Goal: Task Accomplishment & Management: Use online tool/utility

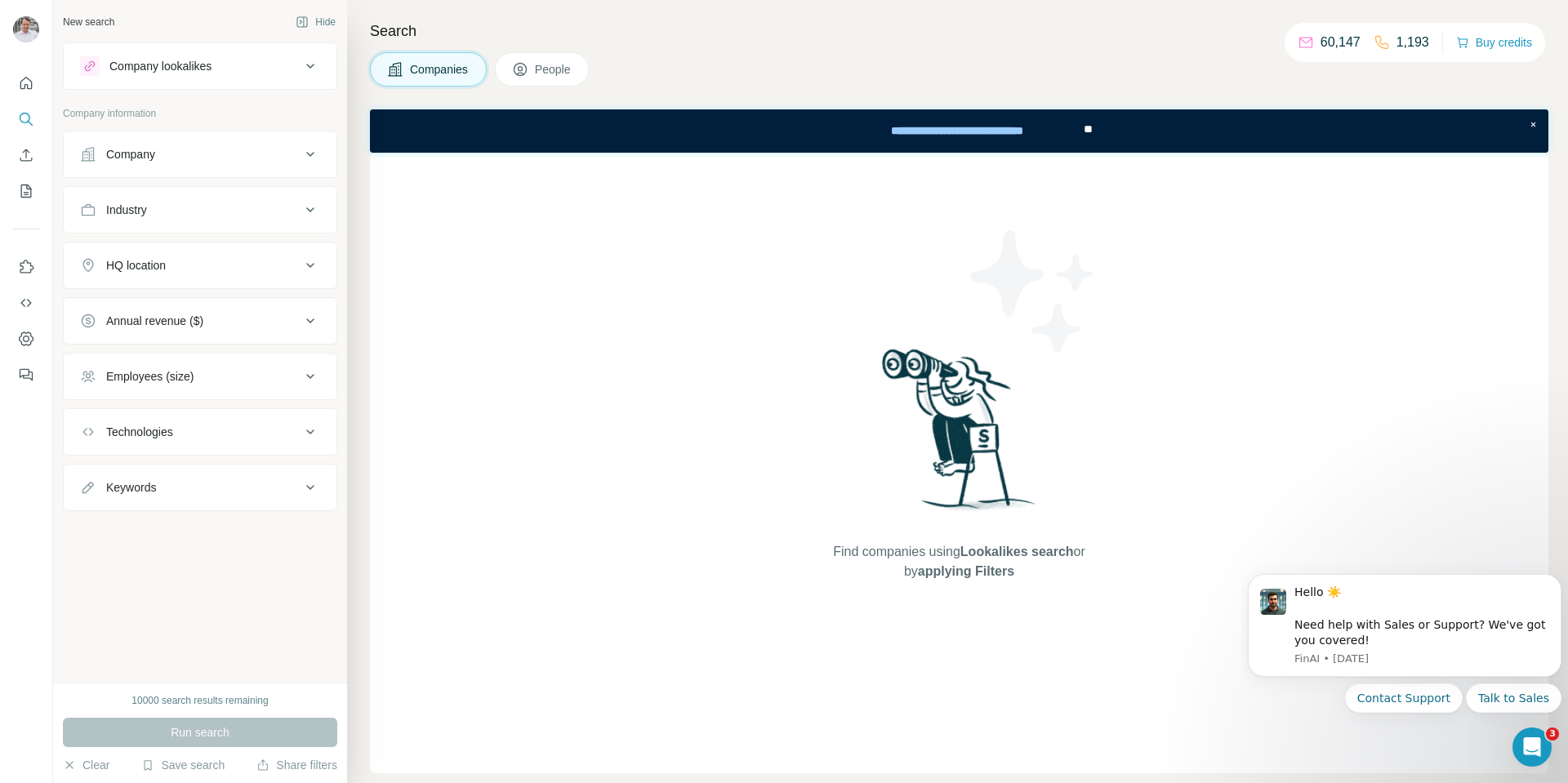
click at [312, 63] on icon at bounding box center [310, 65] width 20 height 20
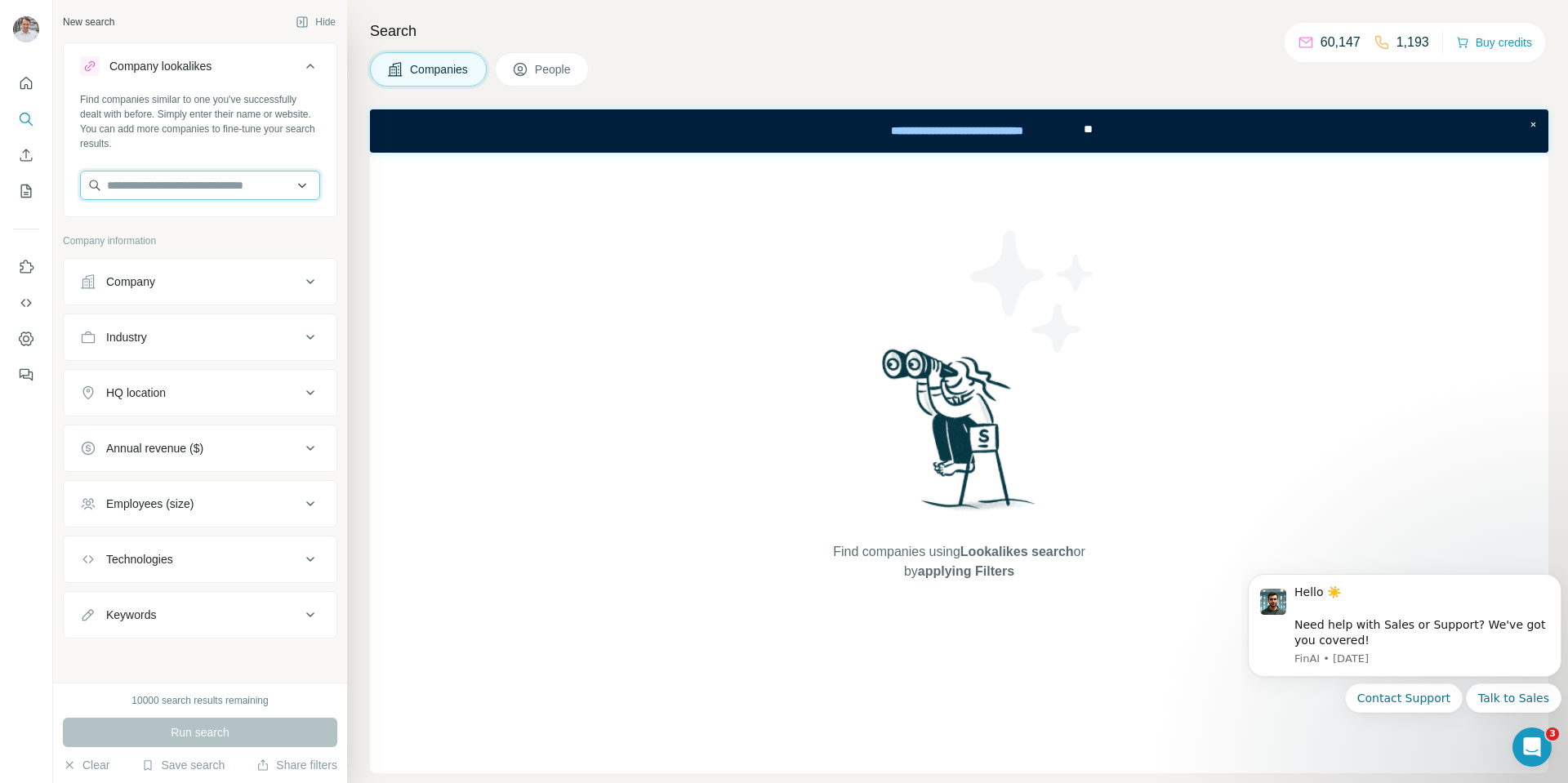
click at [163, 188] on input "text" at bounding box center [200, 186] width 240 height 30
type input "**********"
click at [170, 235] on p "[DOMAIN_NAME]" at bounding box center [166, 238] width 78 height 15
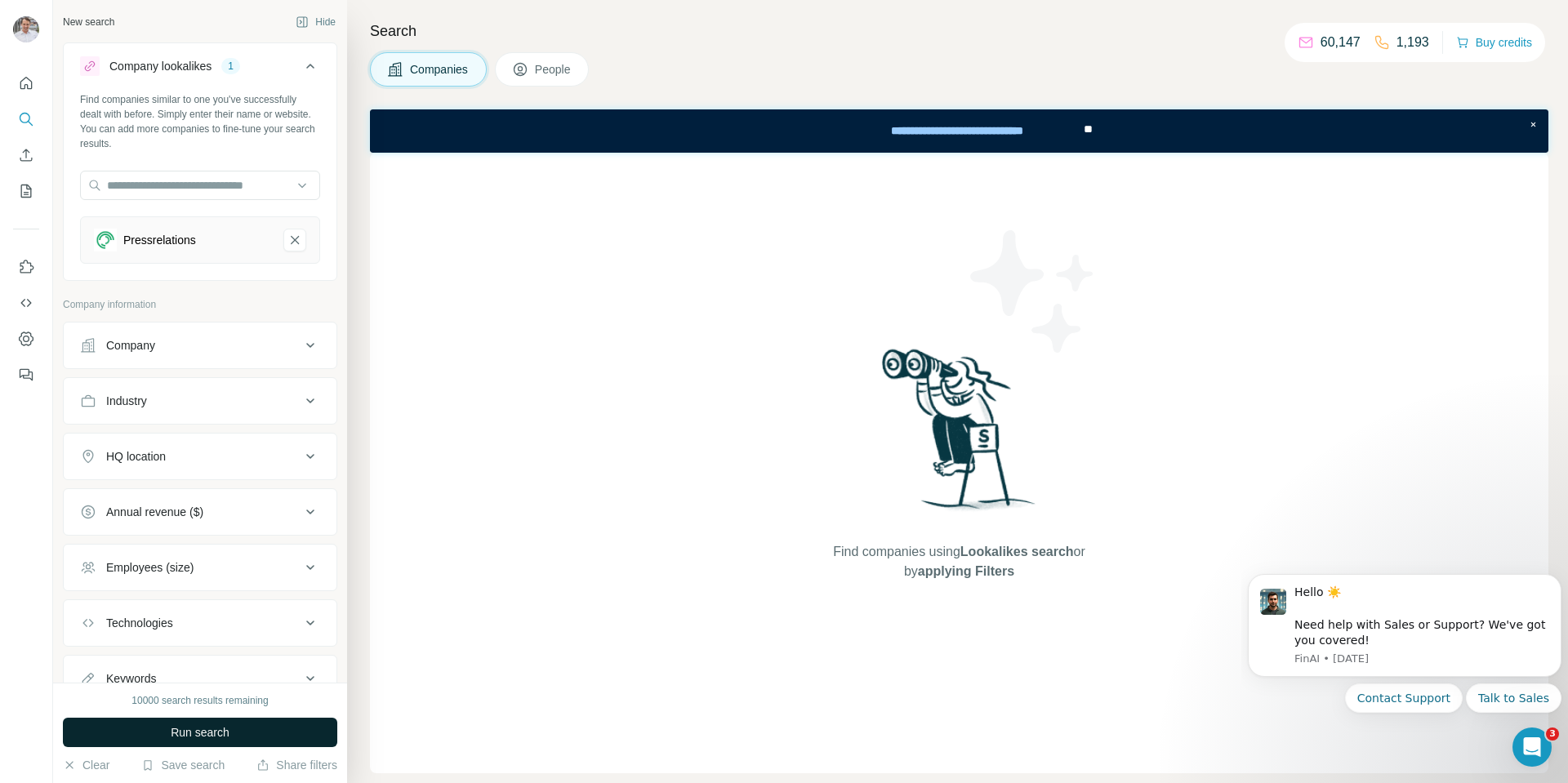
click at [198, 734] on span "Run search" at bounding box center [200, 733] width 59 height 17
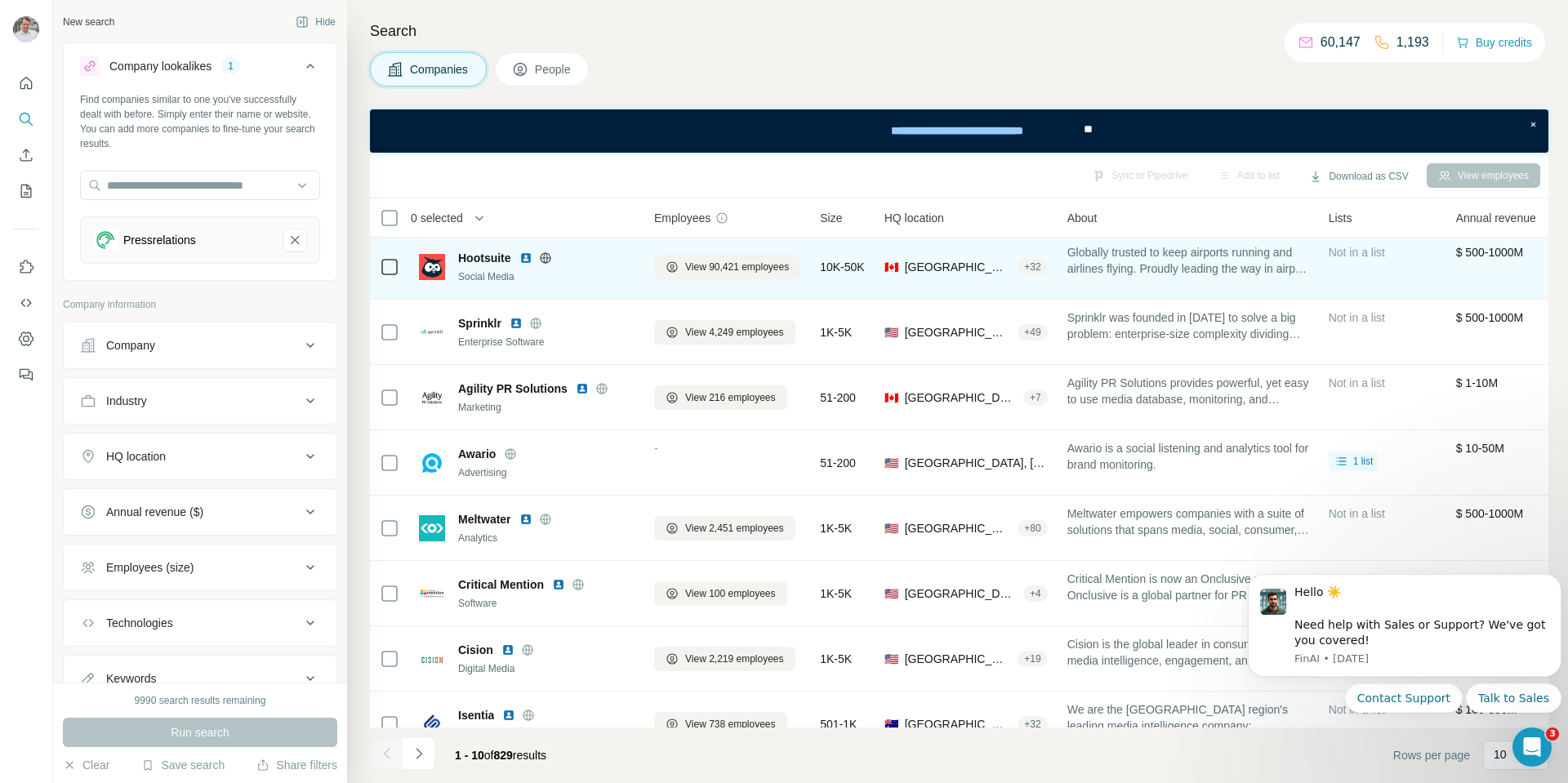
scroll to position [163, 0]
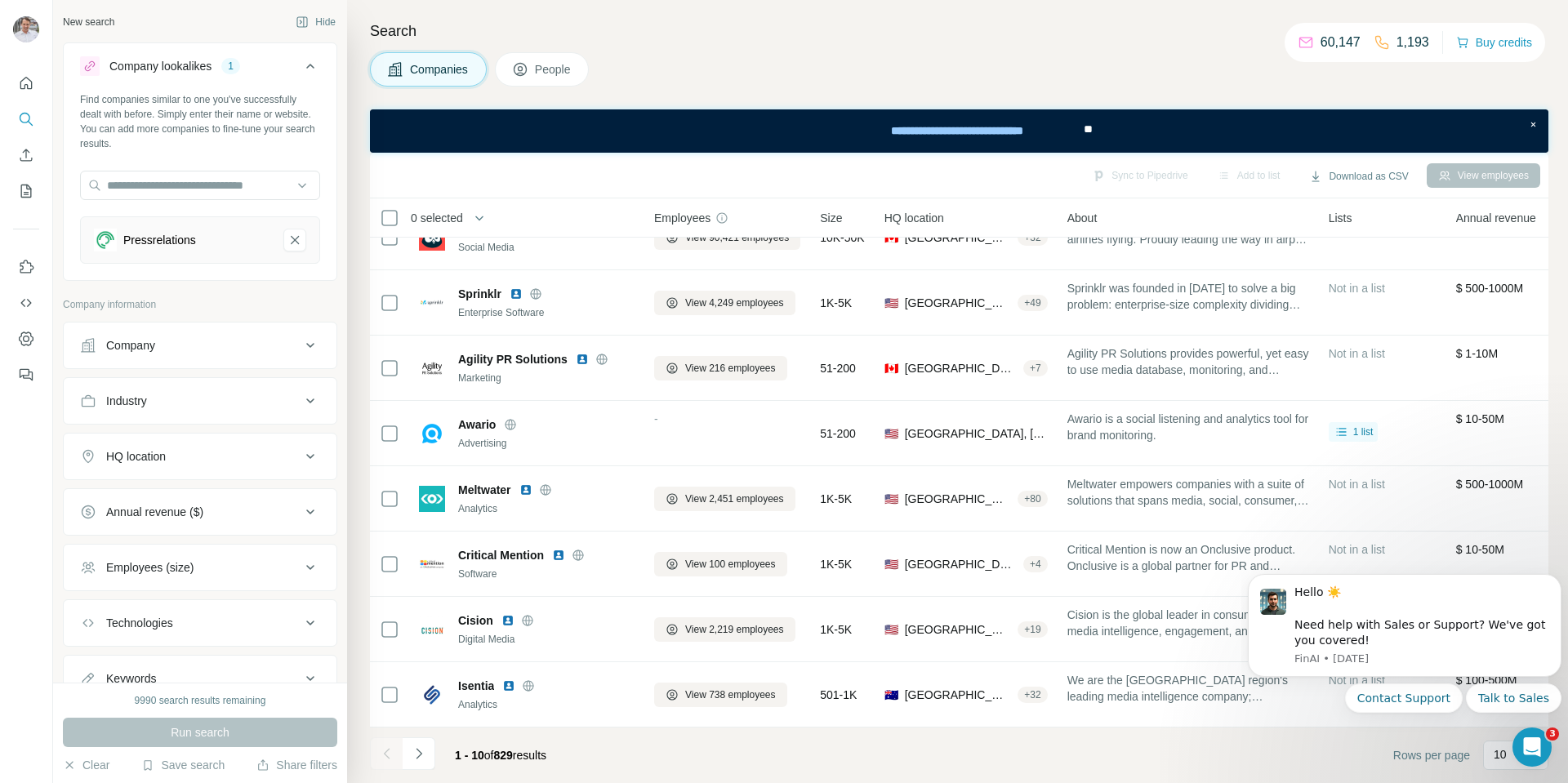
click at [301, 453] on icon at bounding box center [310, 456] width 20 height 20
click at [244, 496] on input "text" at bounding box center [200, 497] width 240 height 30
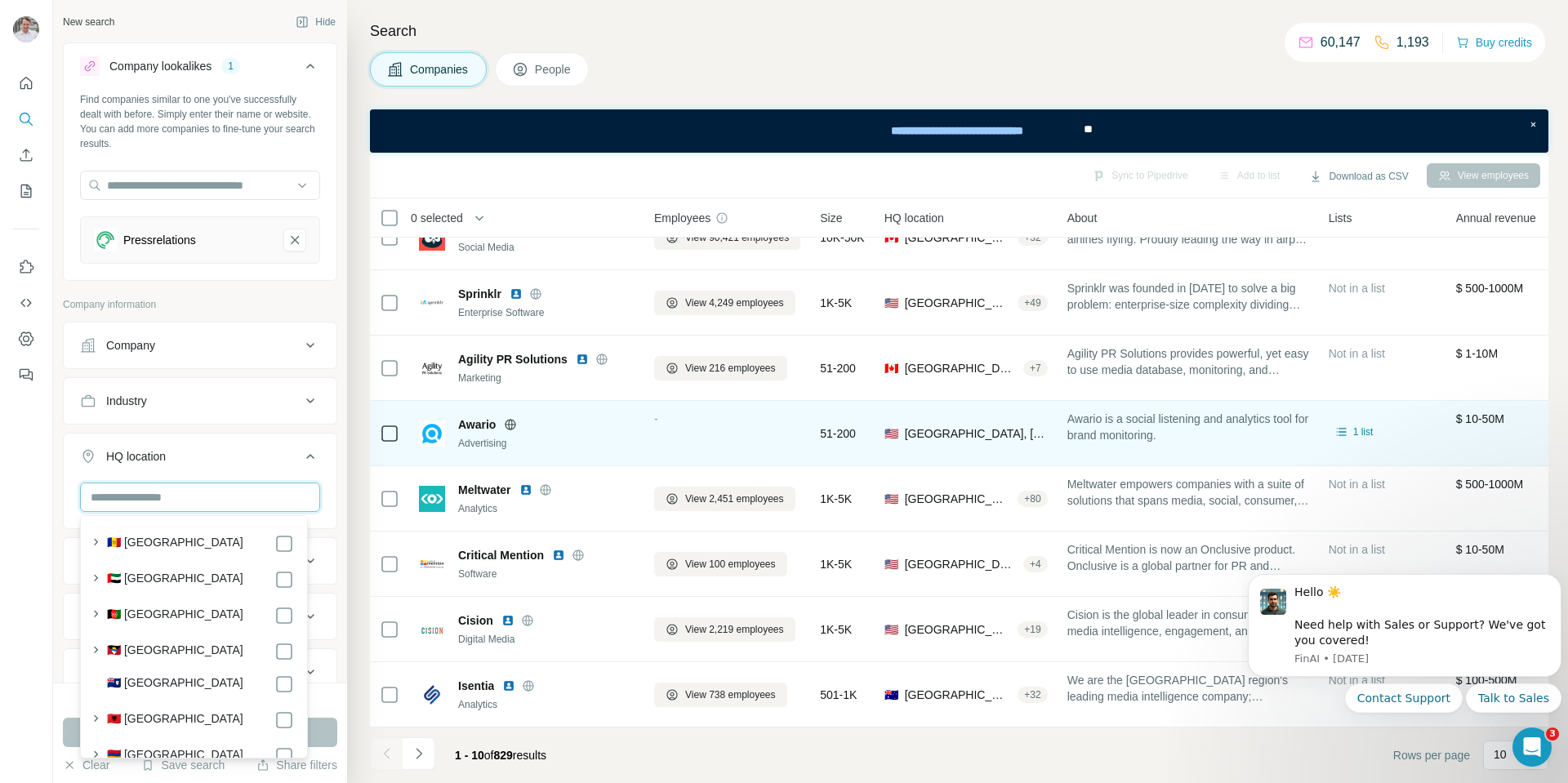
scroll to position [0, 0]
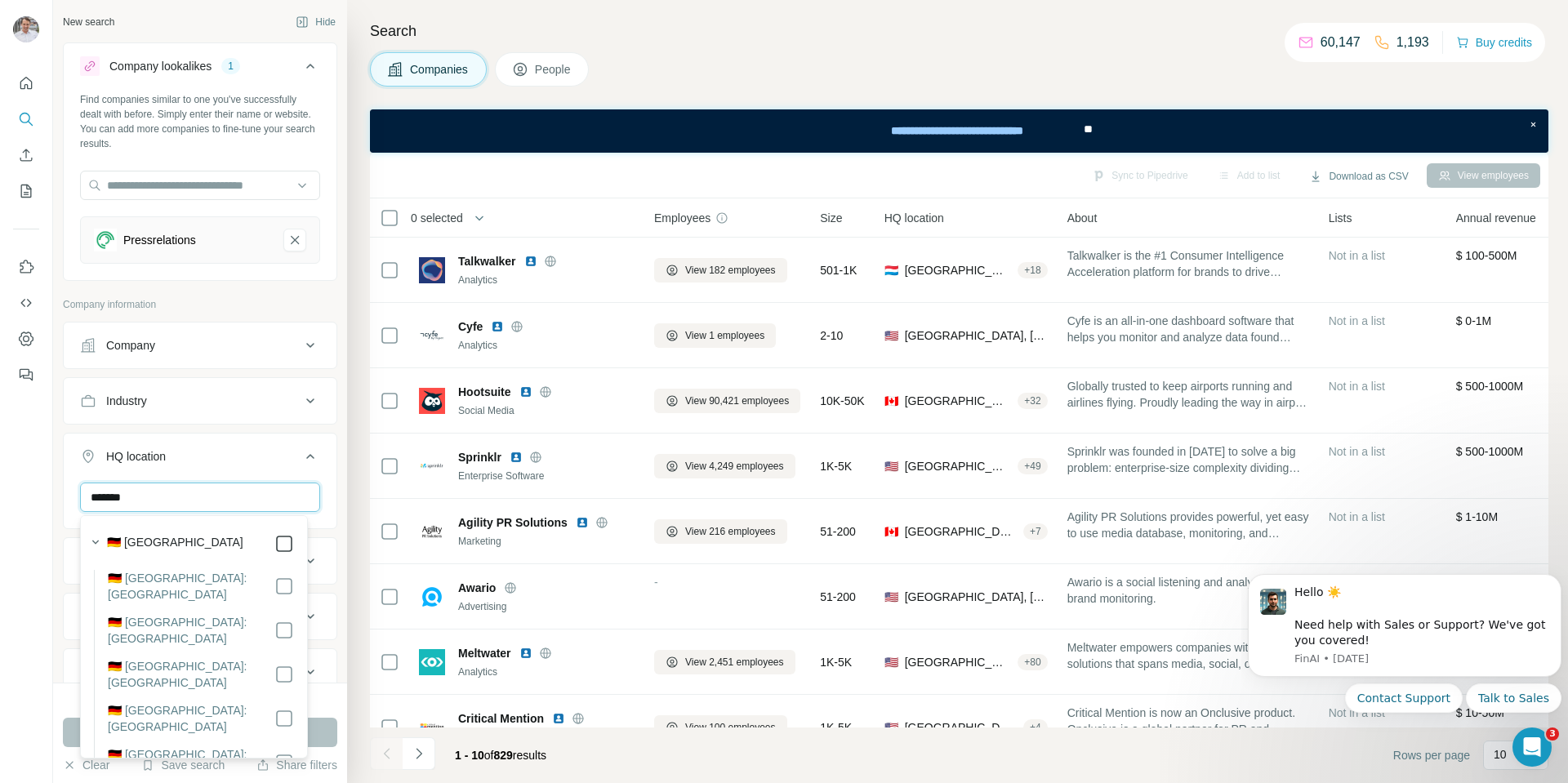
type input "*******"
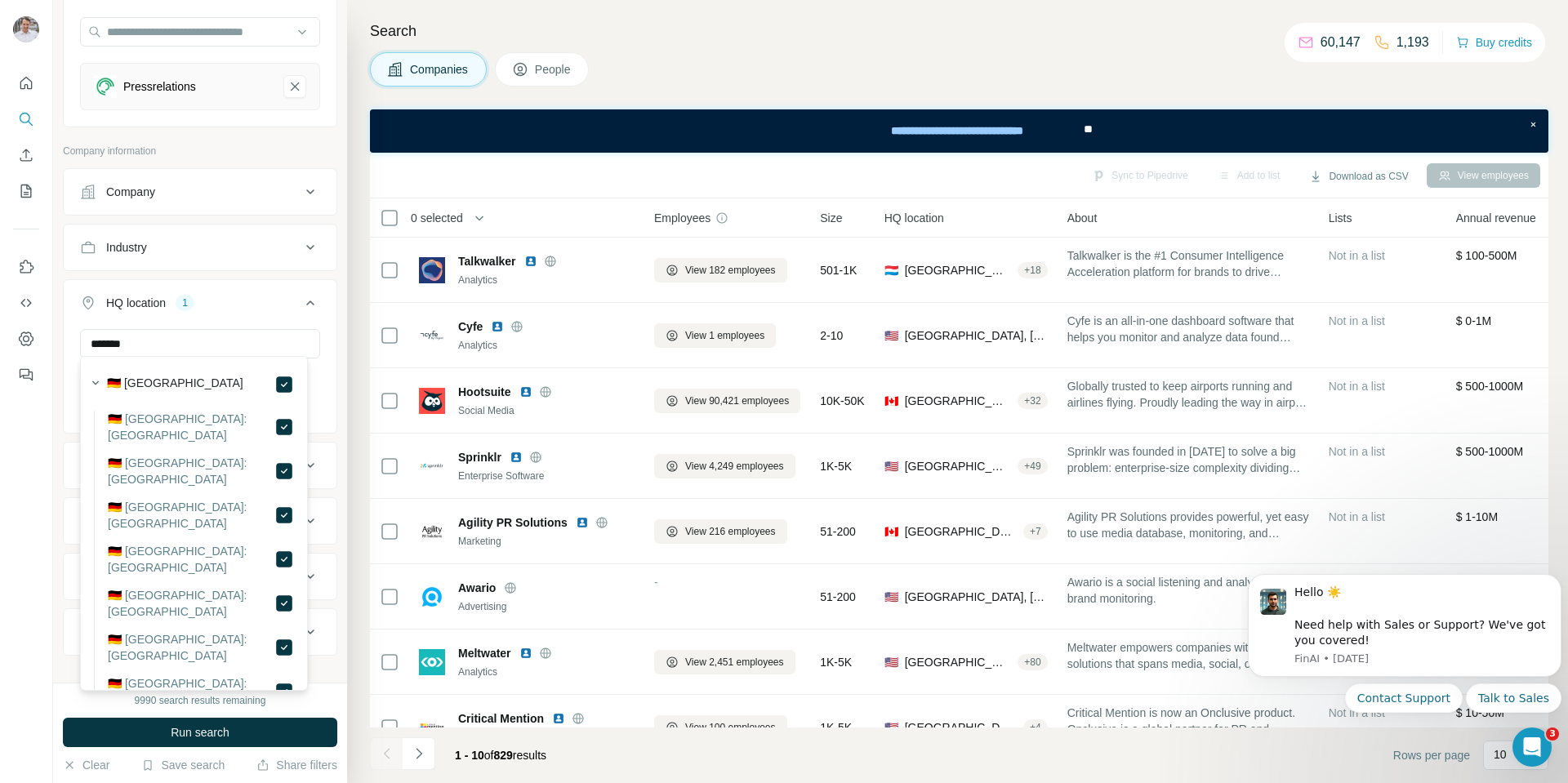
scroll to position [163, 0]
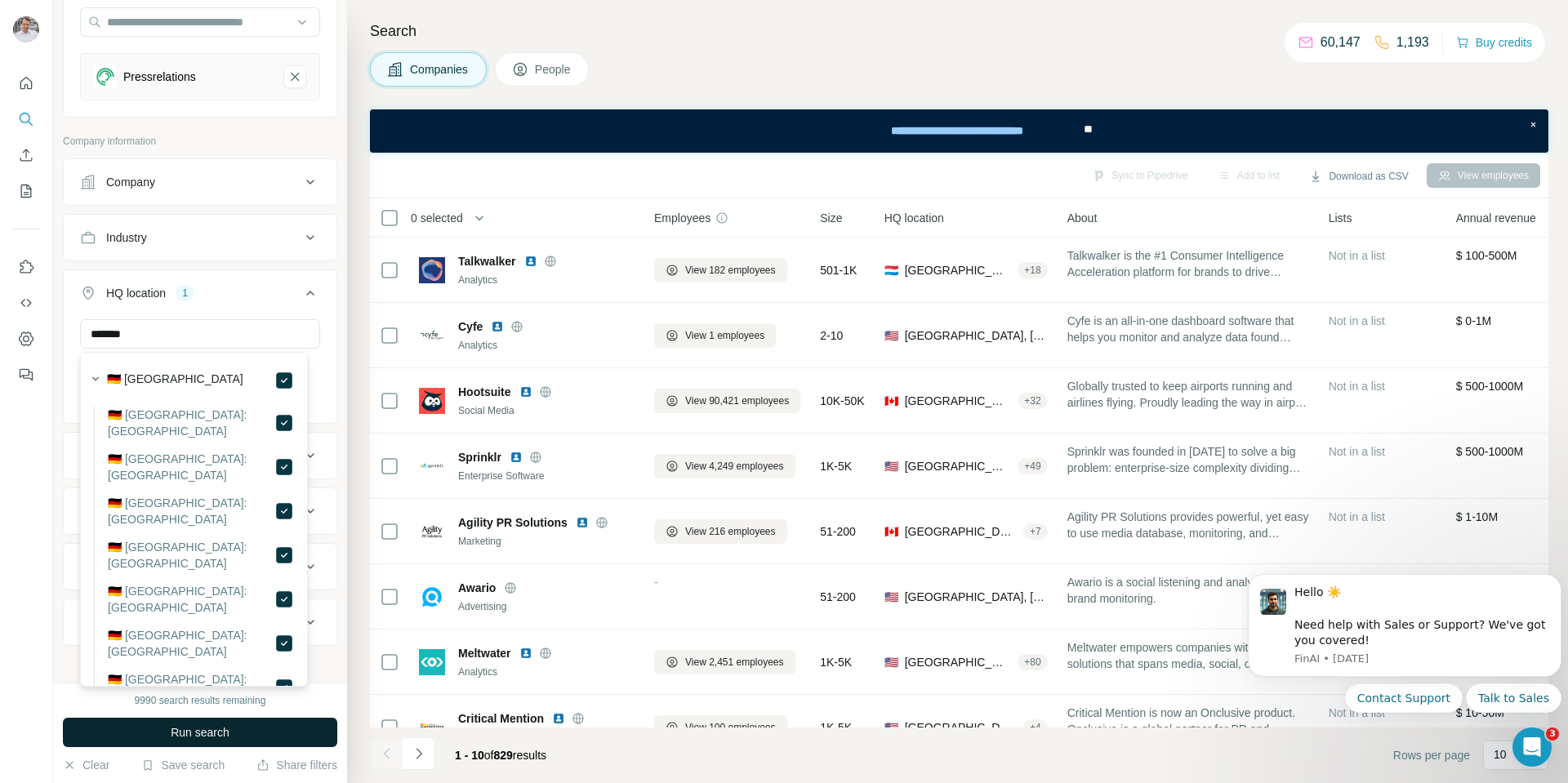
click at [226, 738] on span "Run search" at bounding box center [200, 733] width 59 height 17
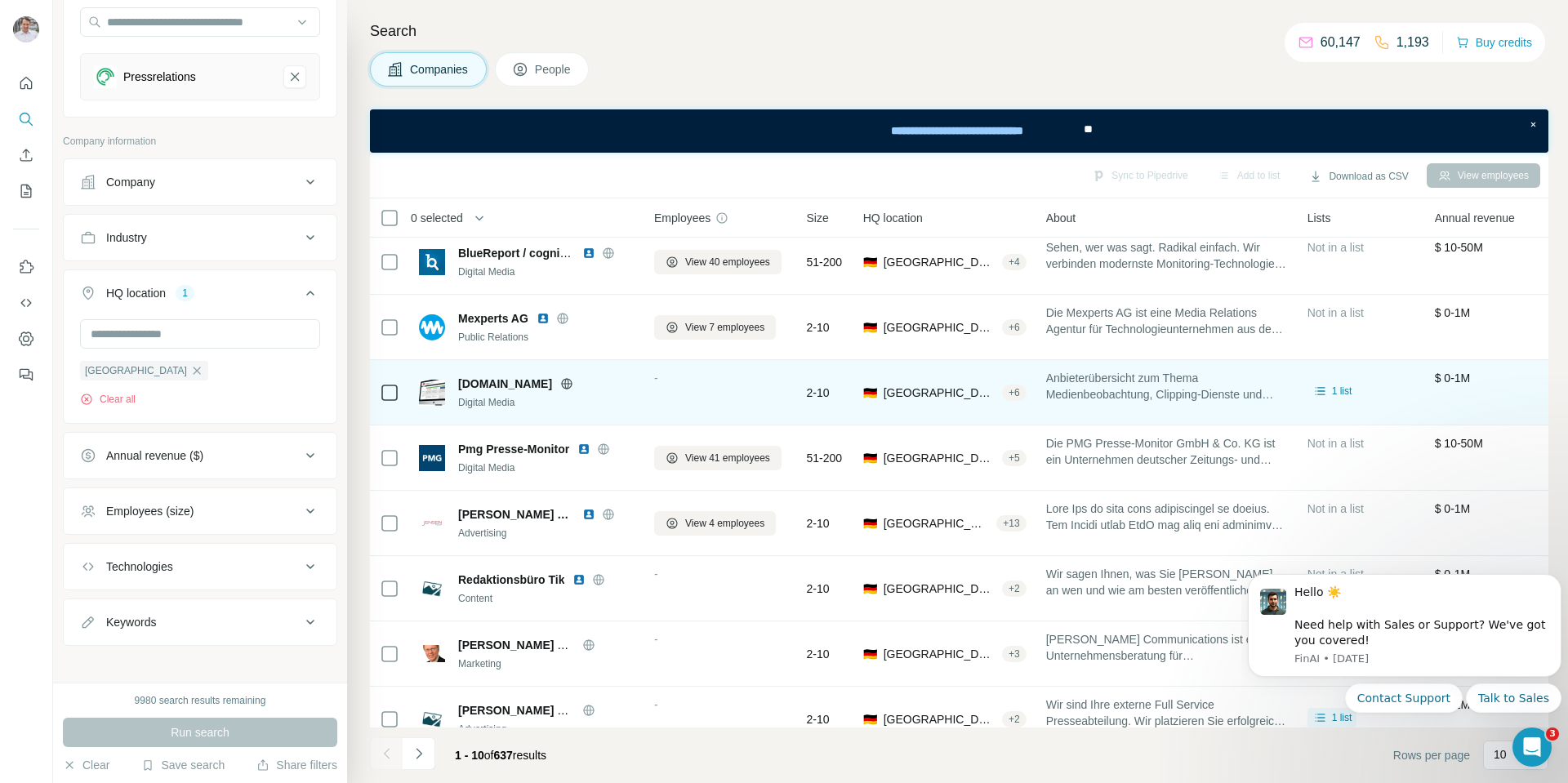
scroll to position [0, 0]
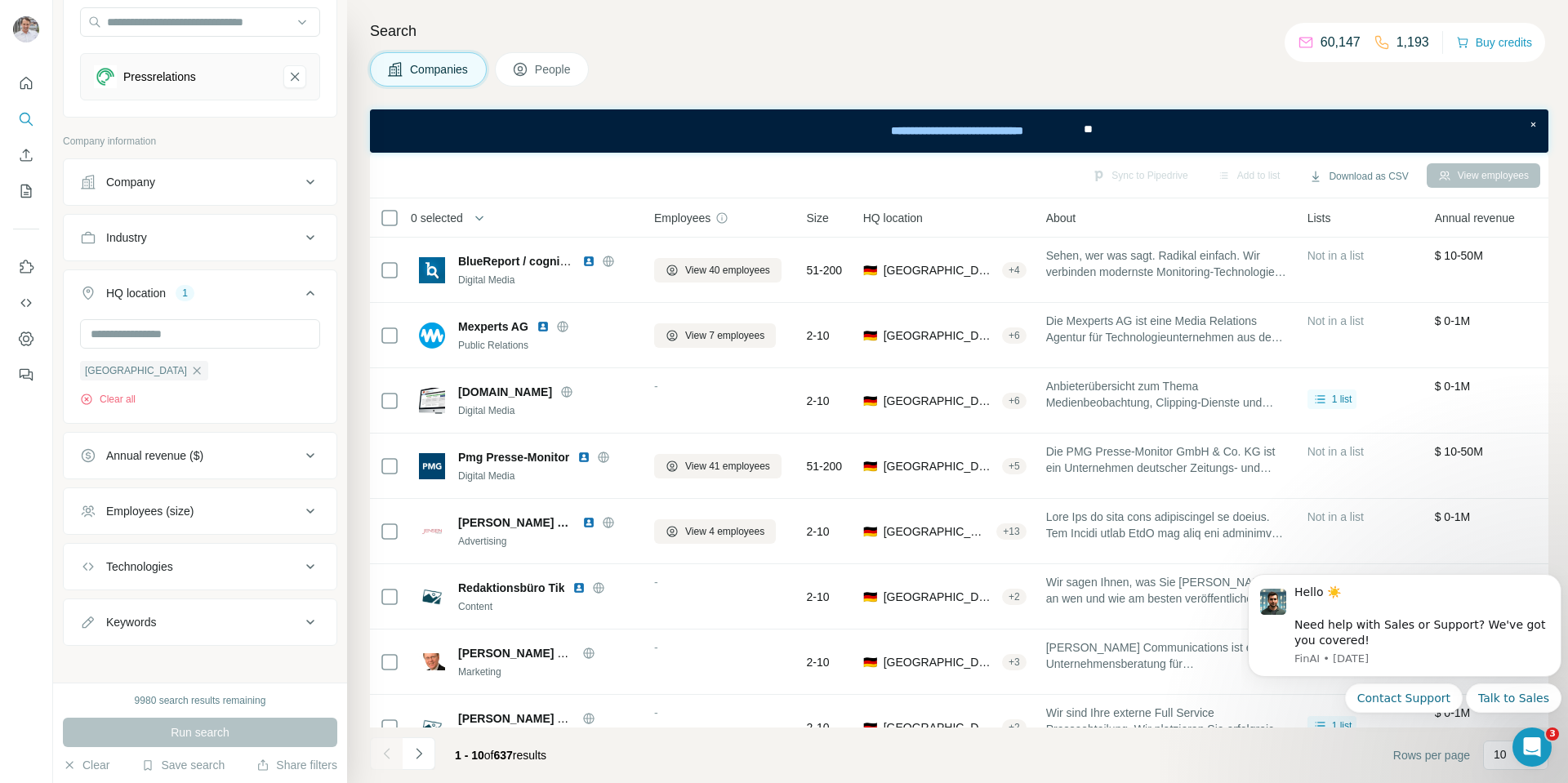
click at [906, 27] on h4 "Search" at bounding box center [959, 31] width 1179 height 23
